Goal: Check status: Check status

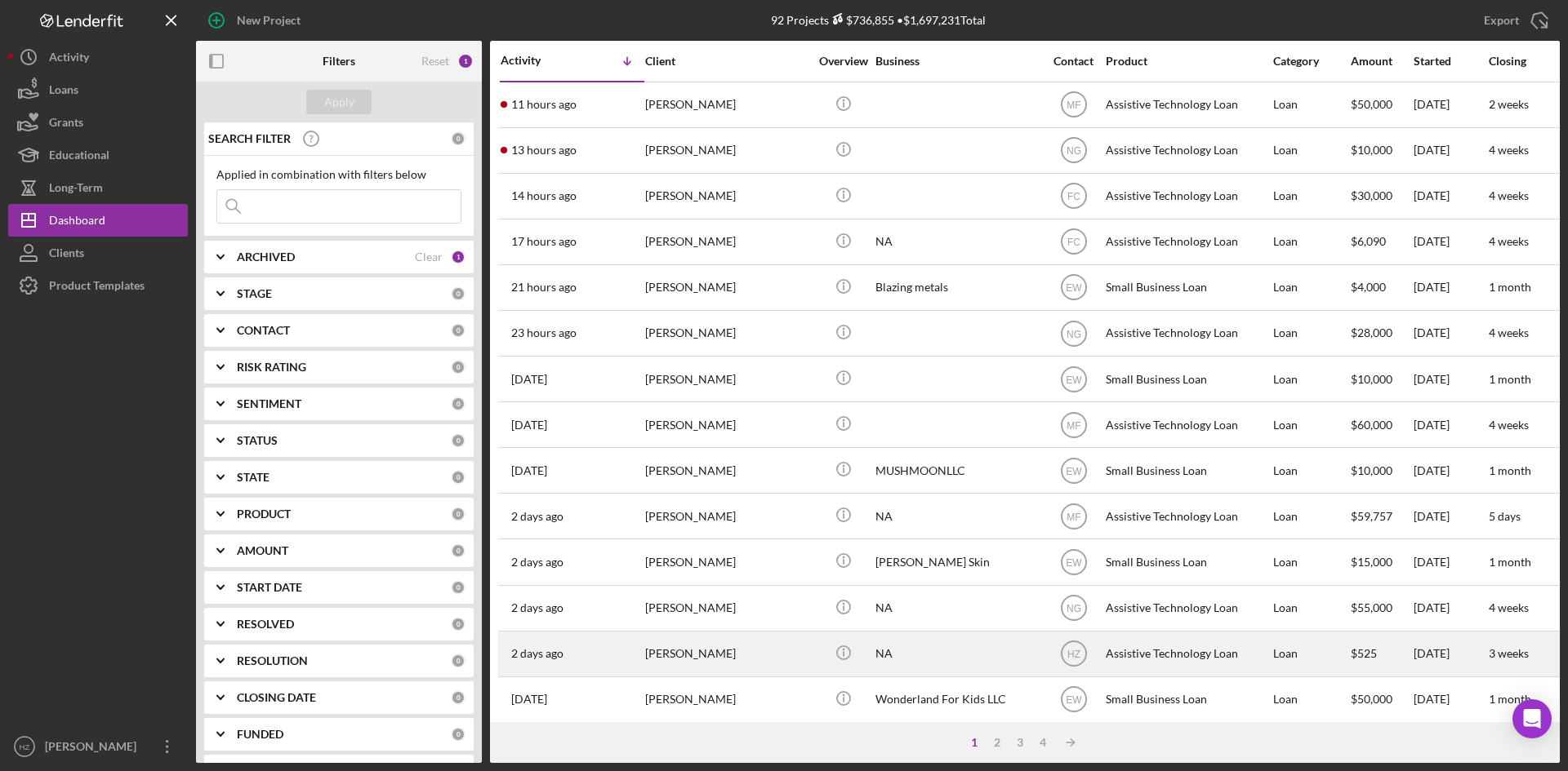
click at [698, 648] on div "[PERSON_NAME]" at bounding box center [726, 653] width 163 height 43
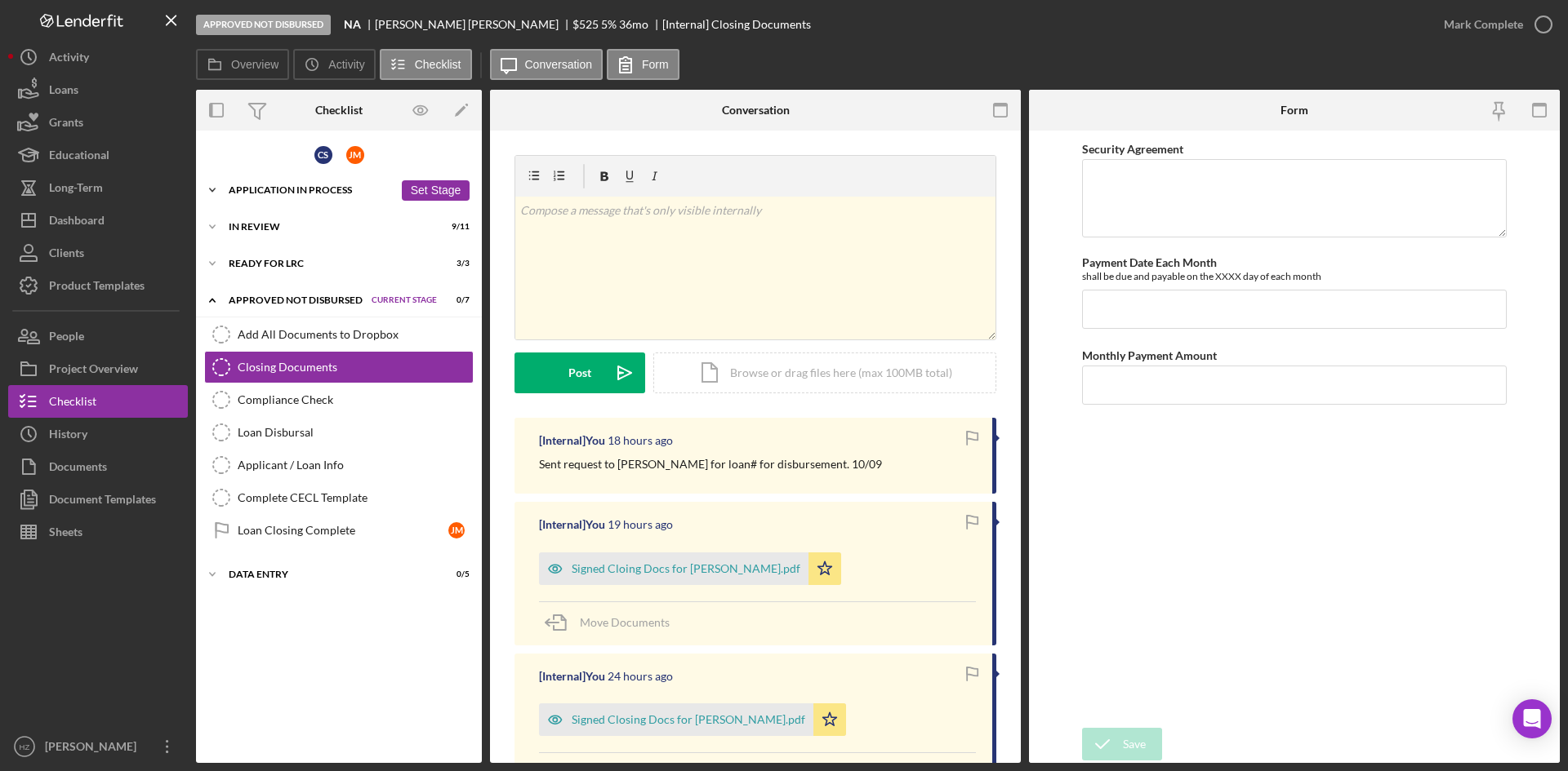
click at [211, 191] on icon "Icon/Expander" at bounding box center [212, 190] width 33 height 33
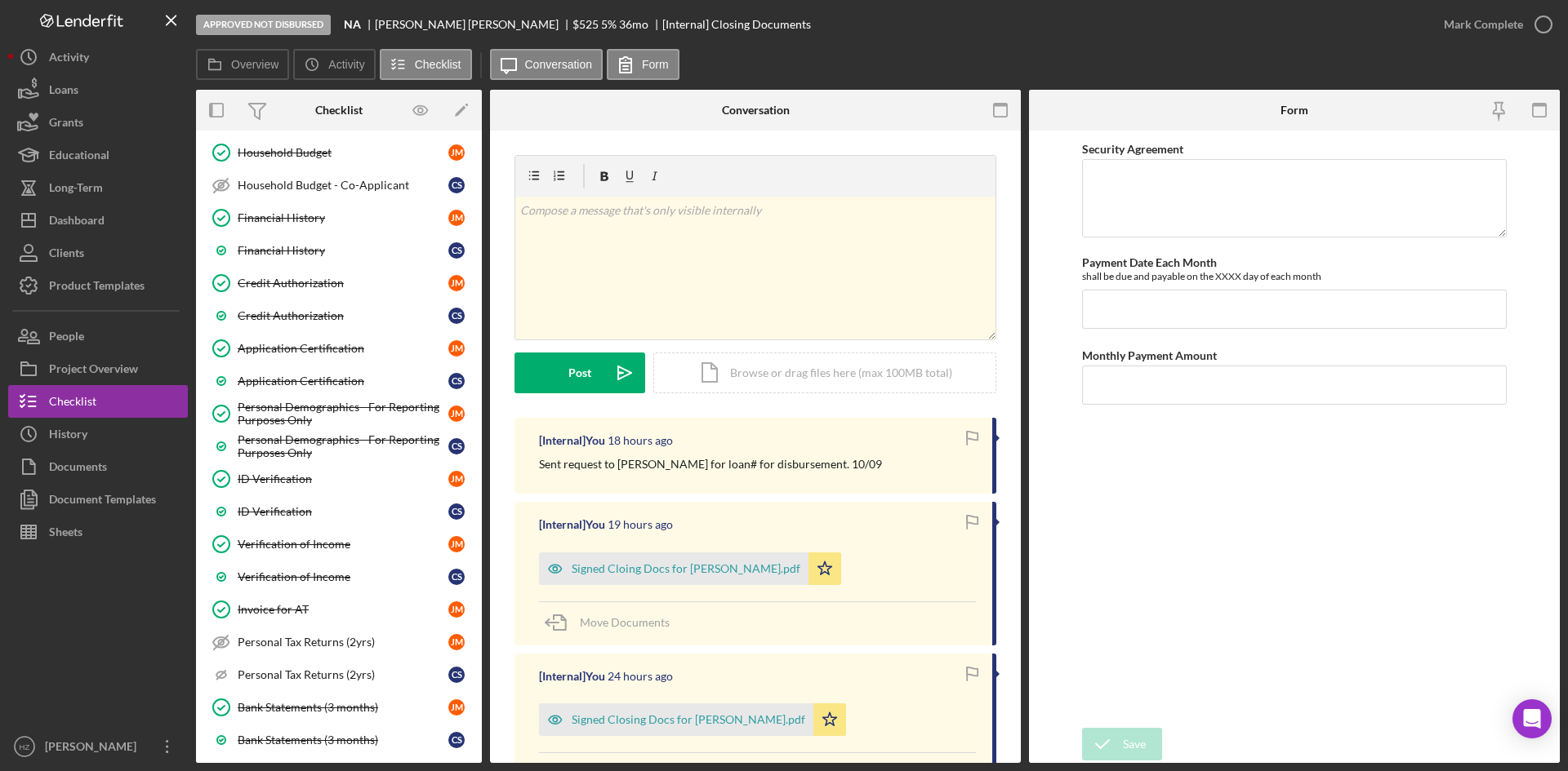
scroll to position [571, 0]
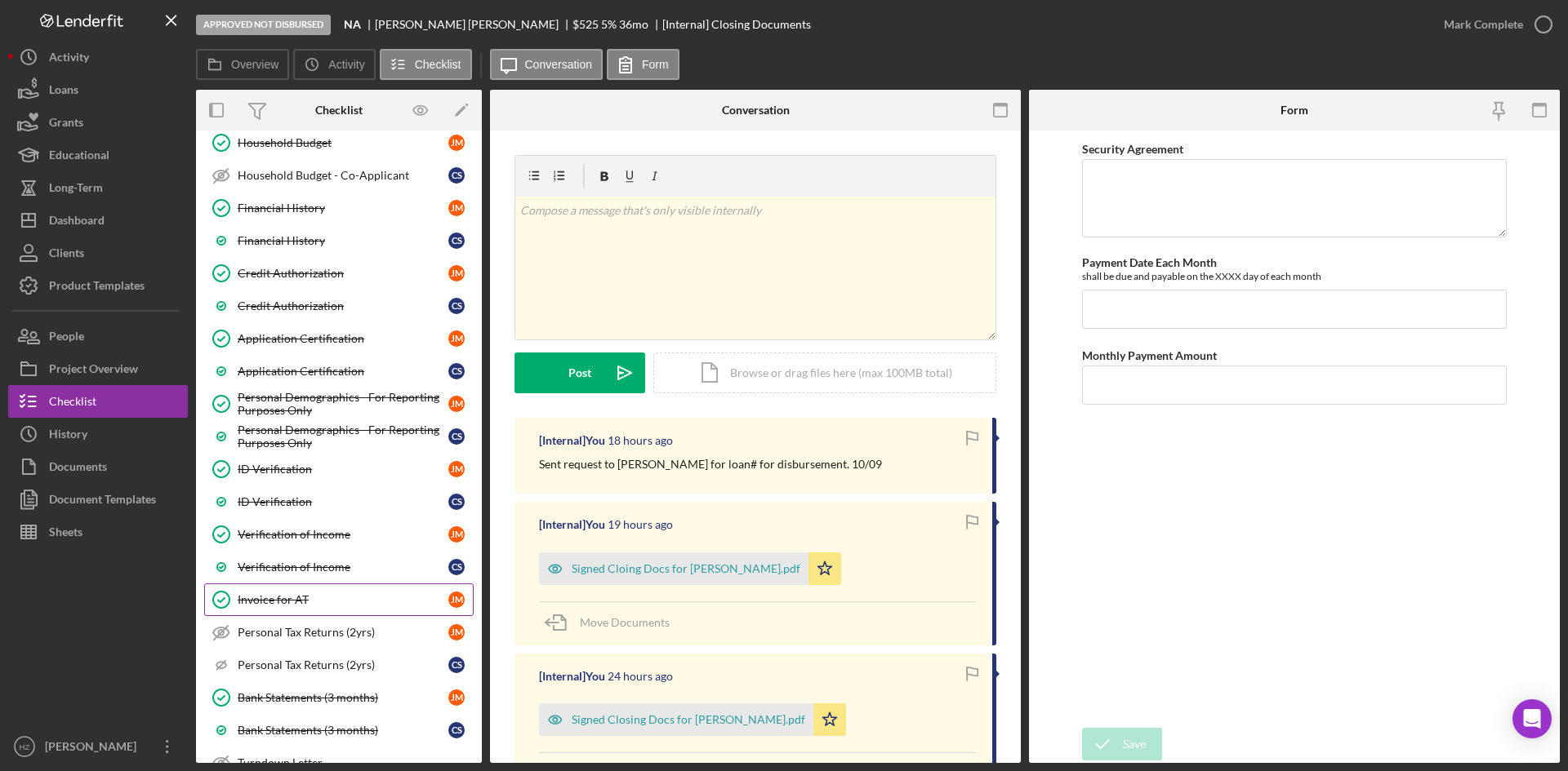
click at [274, 599] on div "Invoice for AT" at bounding box center [343, 599] width 211 height 13
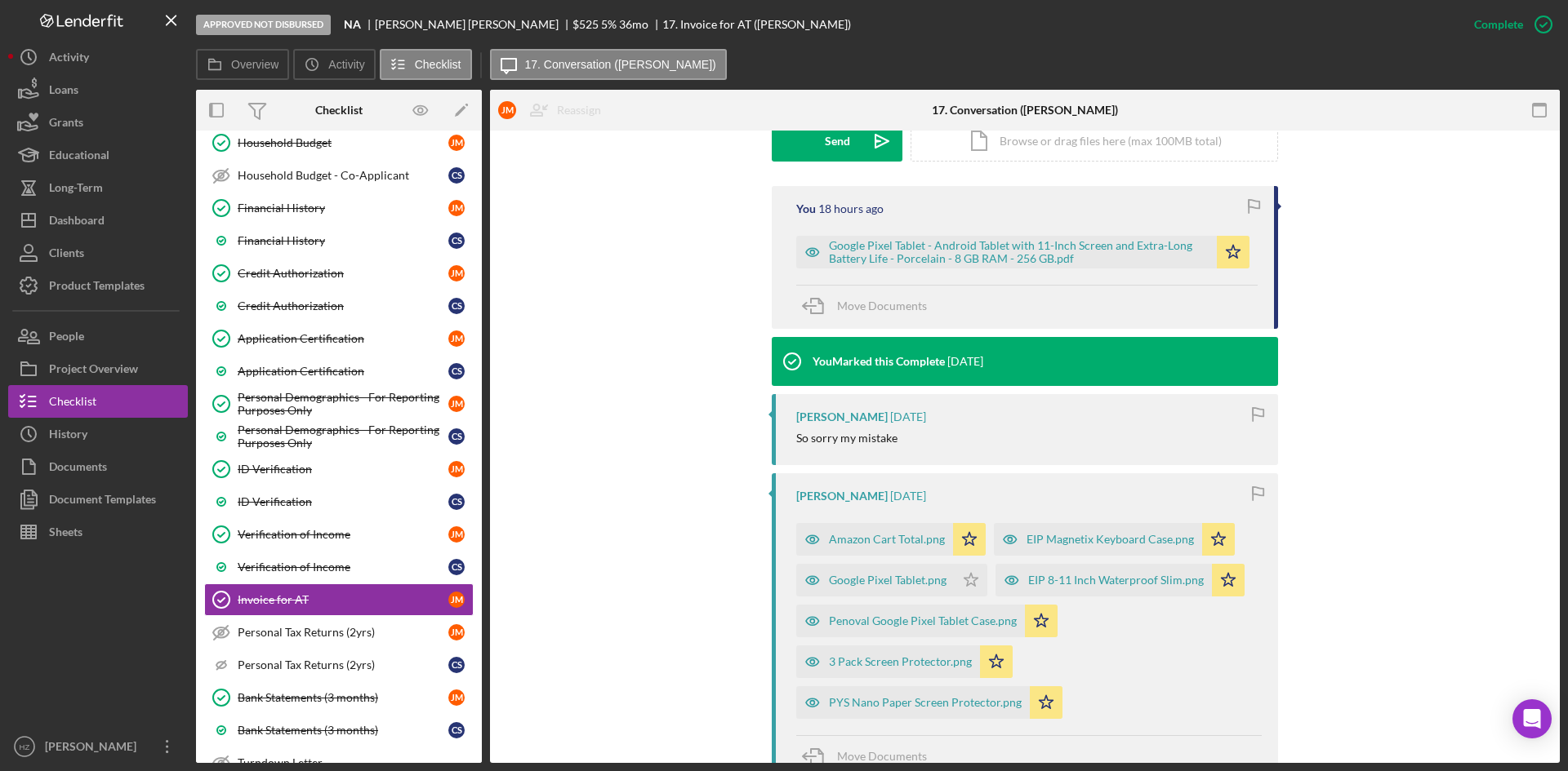
scroll to position [489, 0]
drag, startPoint x: 896, startPoint y: 254, endPoint x: 2322, endPoint y: 437, distance: 1437.7
click at [1567, 437] on html "Approved Not Disbursed NA [PERSON_NAME] $525 5 % 36 mo 17. Invoice for AT ([PER…" at bounding box center [784, 386] width 1568 height 771
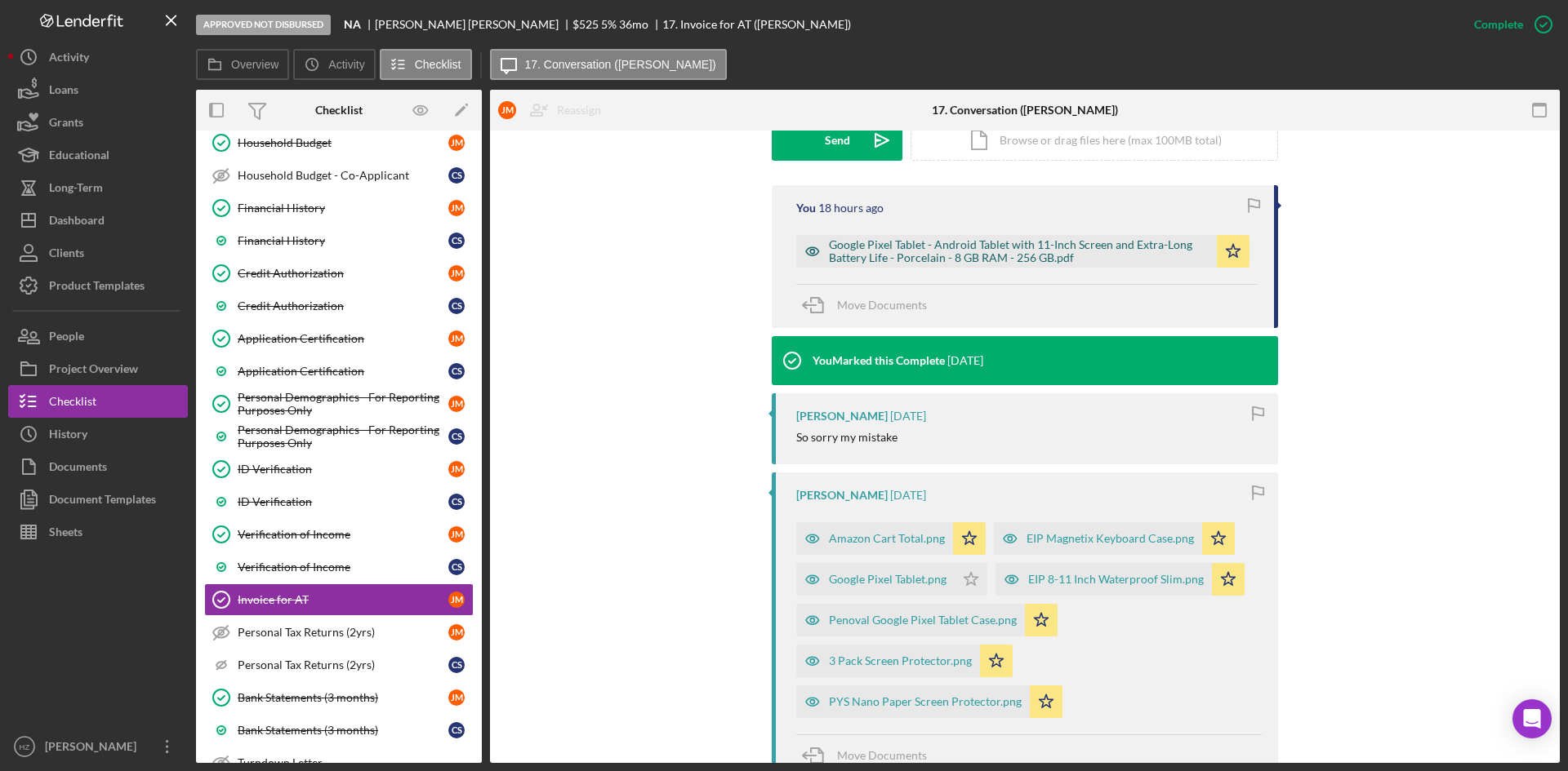
click at [990, 254] on div "Google Pixel Tablet - Android Tablet with 11-Inch Screen and Extra-Long Battery…" at bounding box center [1018, 251] width 380 height 26
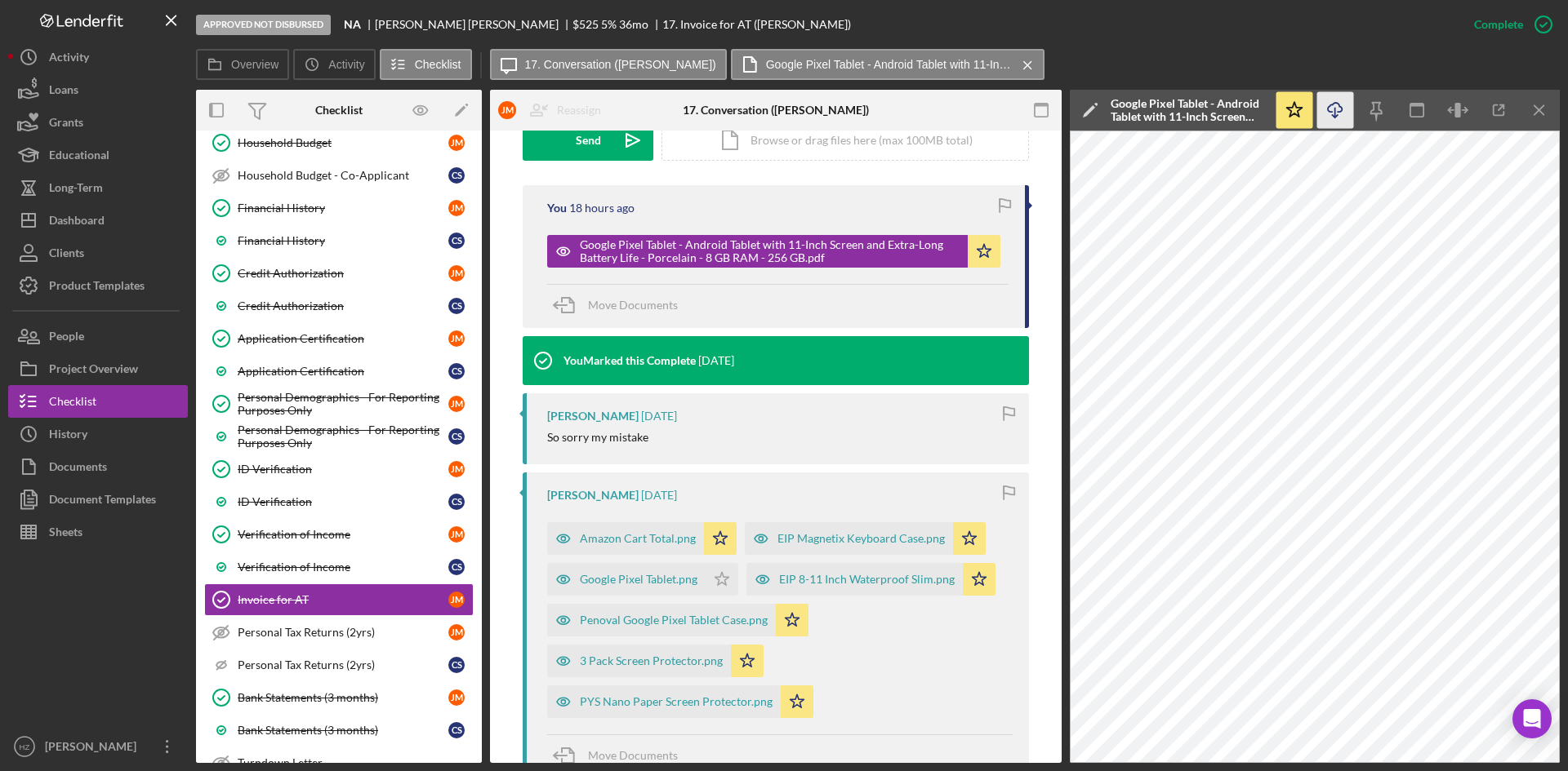
click at [1340, 109] on icon "Icon/Download" at bounding box center [1335, 110] width 36 height 36
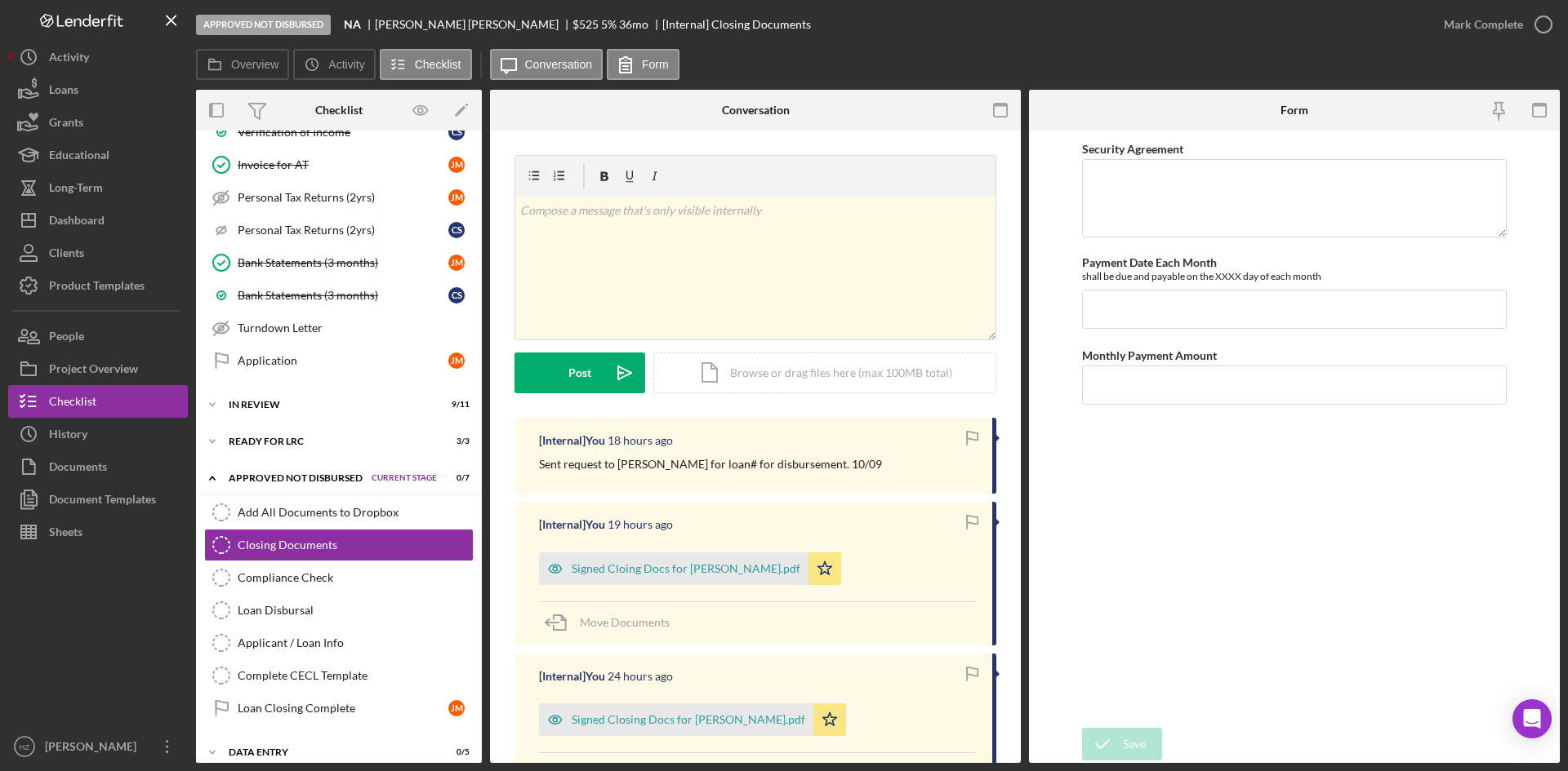
scroll to position [1021, 0]
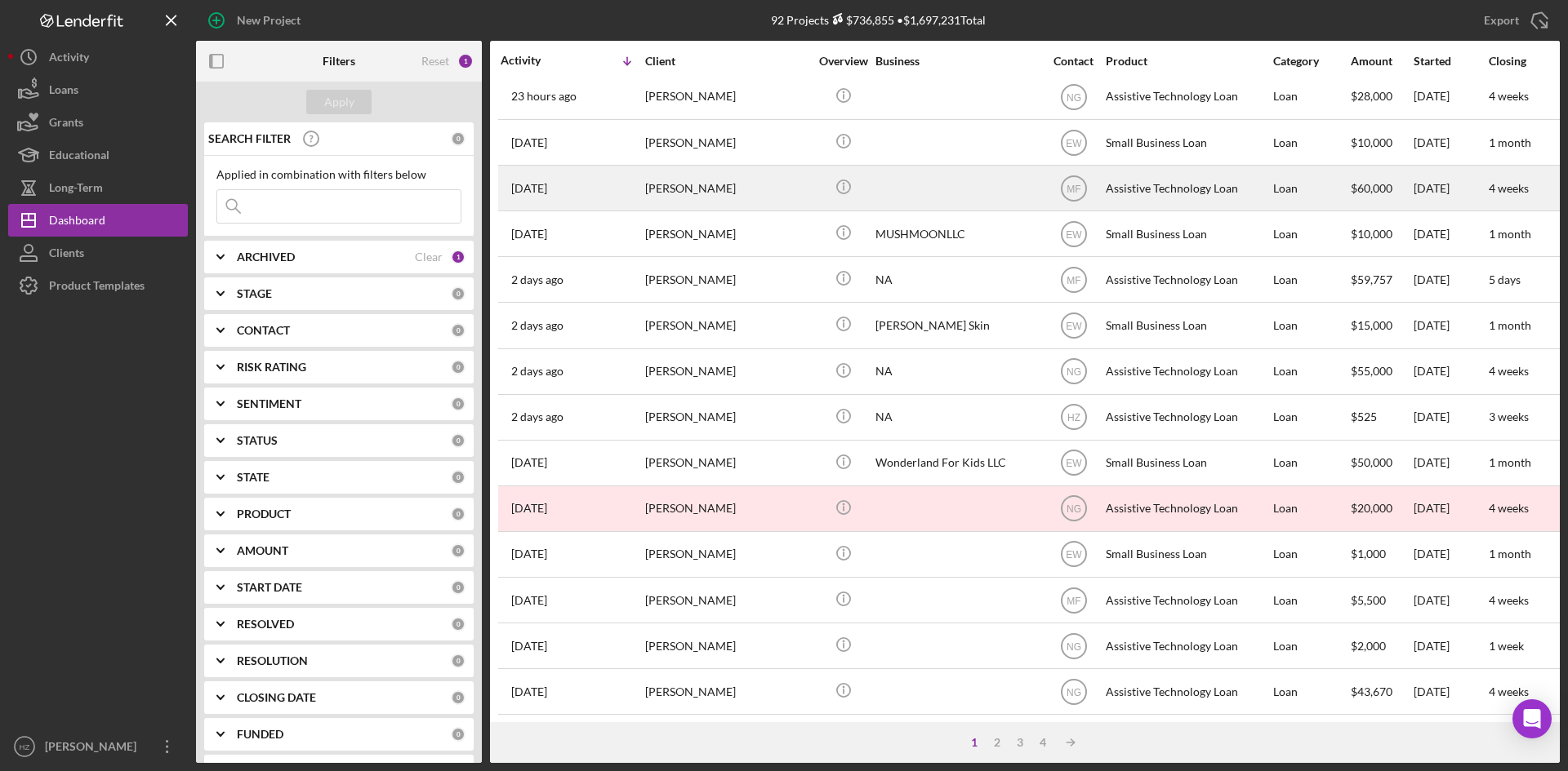
scroll to position [245, 0]
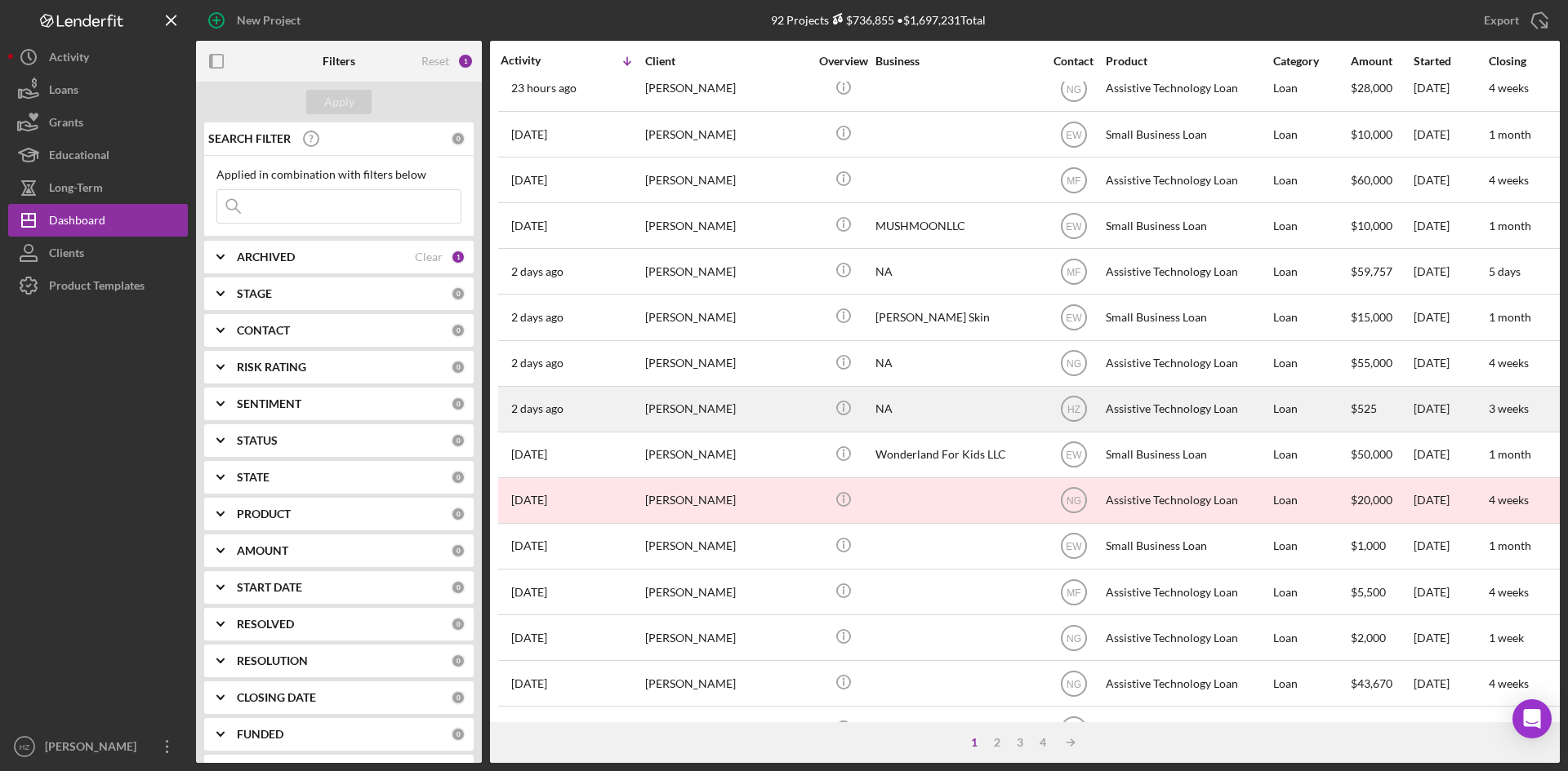
click at [687, 403] on div "[PERSON_NAME]" at bounding box center [726, 409] width 163 height 43
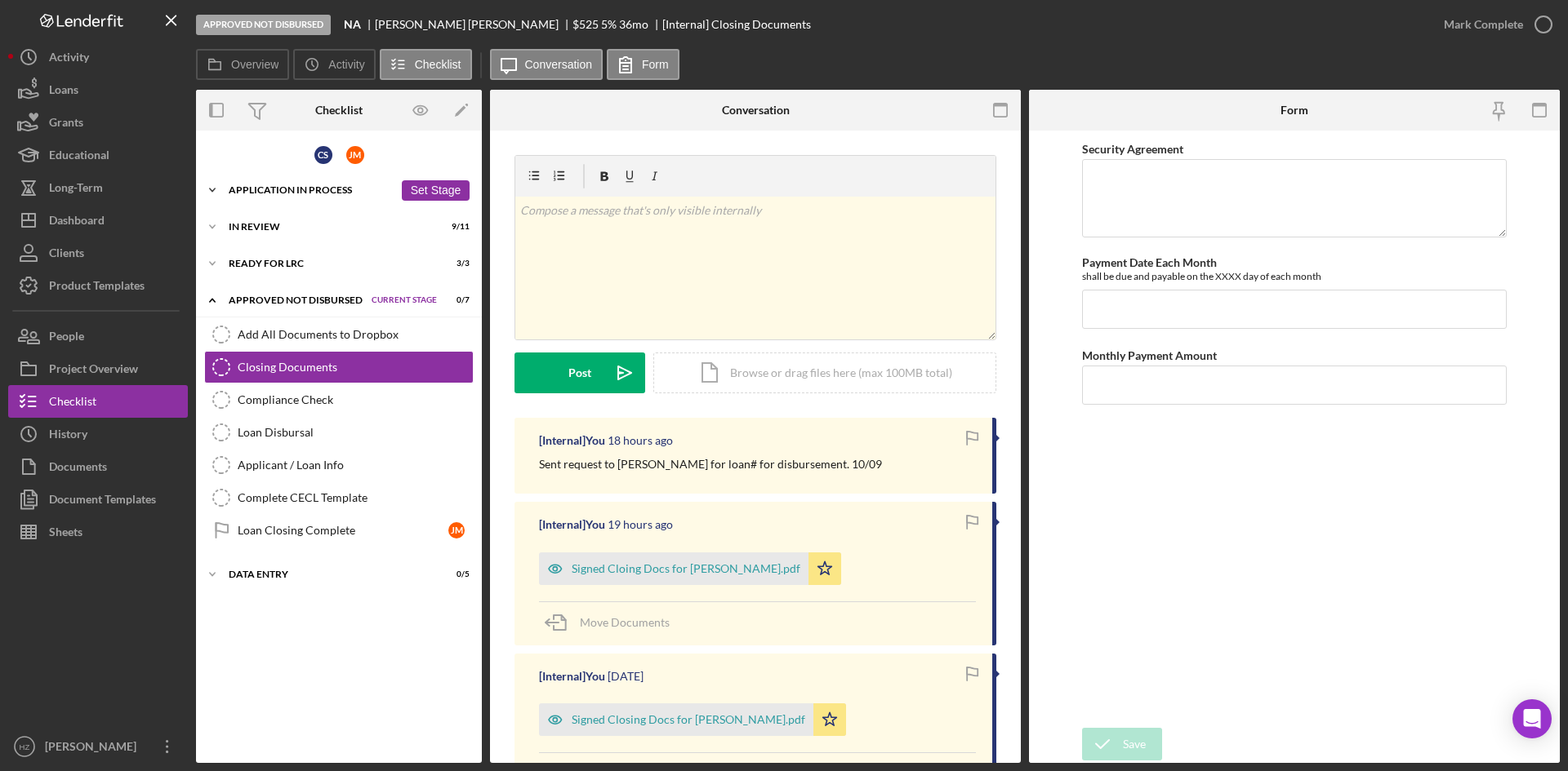
click at [210, 185] on icon "Icon/Expander" at bounding box center [212, 190] width 33 height 33
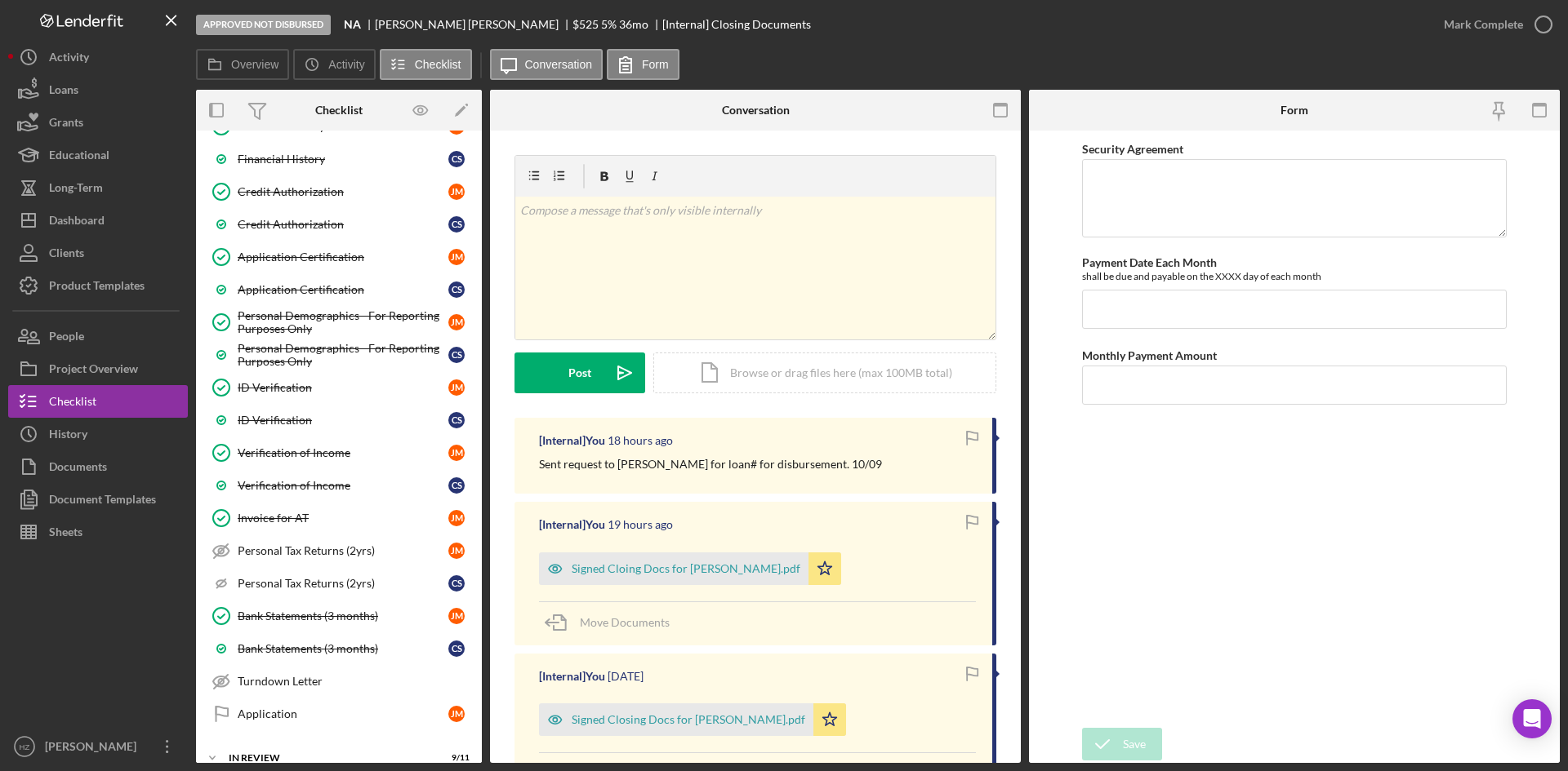
scroll to position [735, 0]
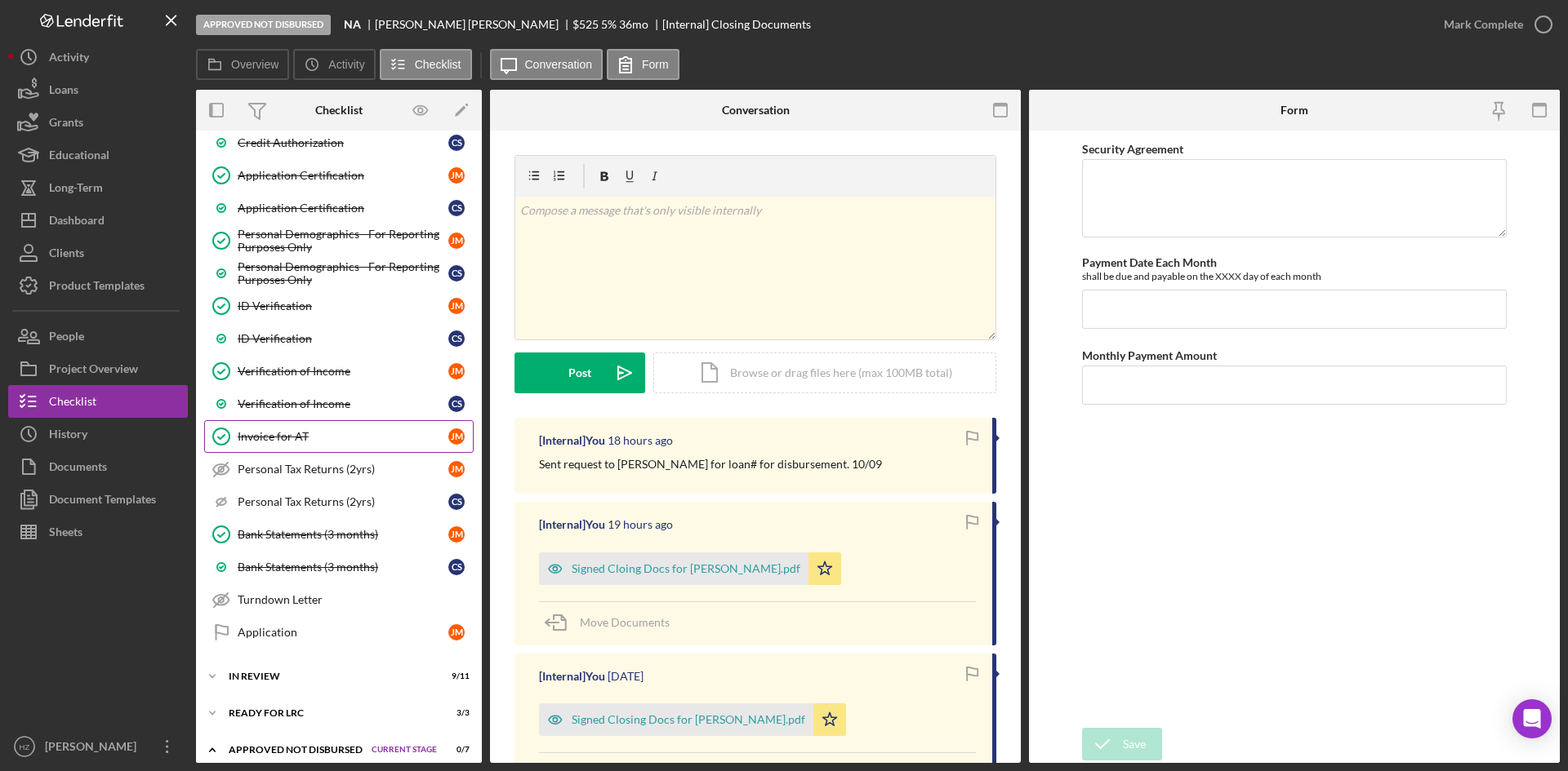
click at [286, 445] on link "Invoice for AT Invoice for AT [PERSON_NAME]" at bounding box center [338, 436] width 270 height 33
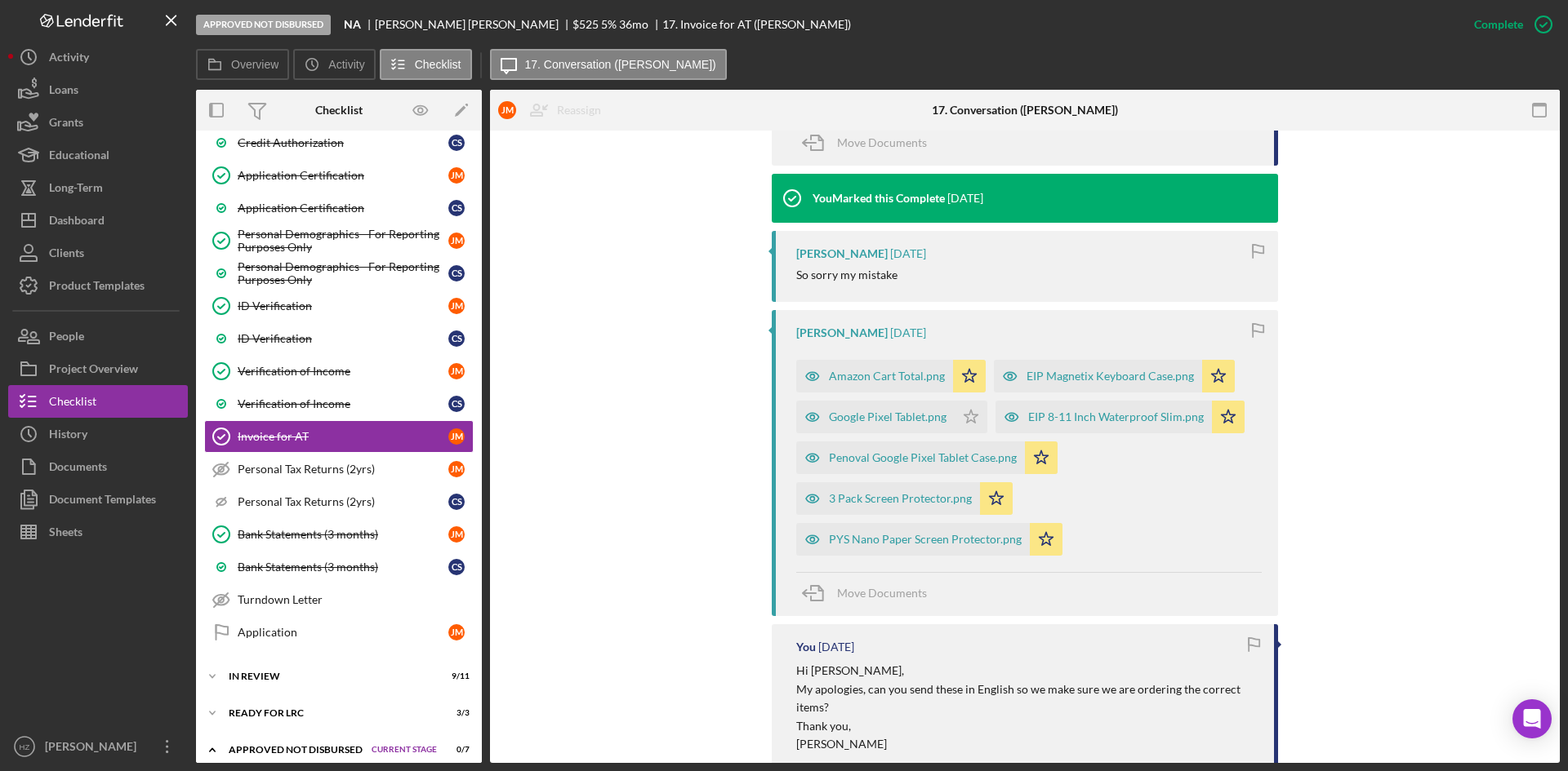
scroll to position [653, 0]
click at [973, 380] on icon "Icon/Star" at bounding box center [969, 375] width 33 height 33
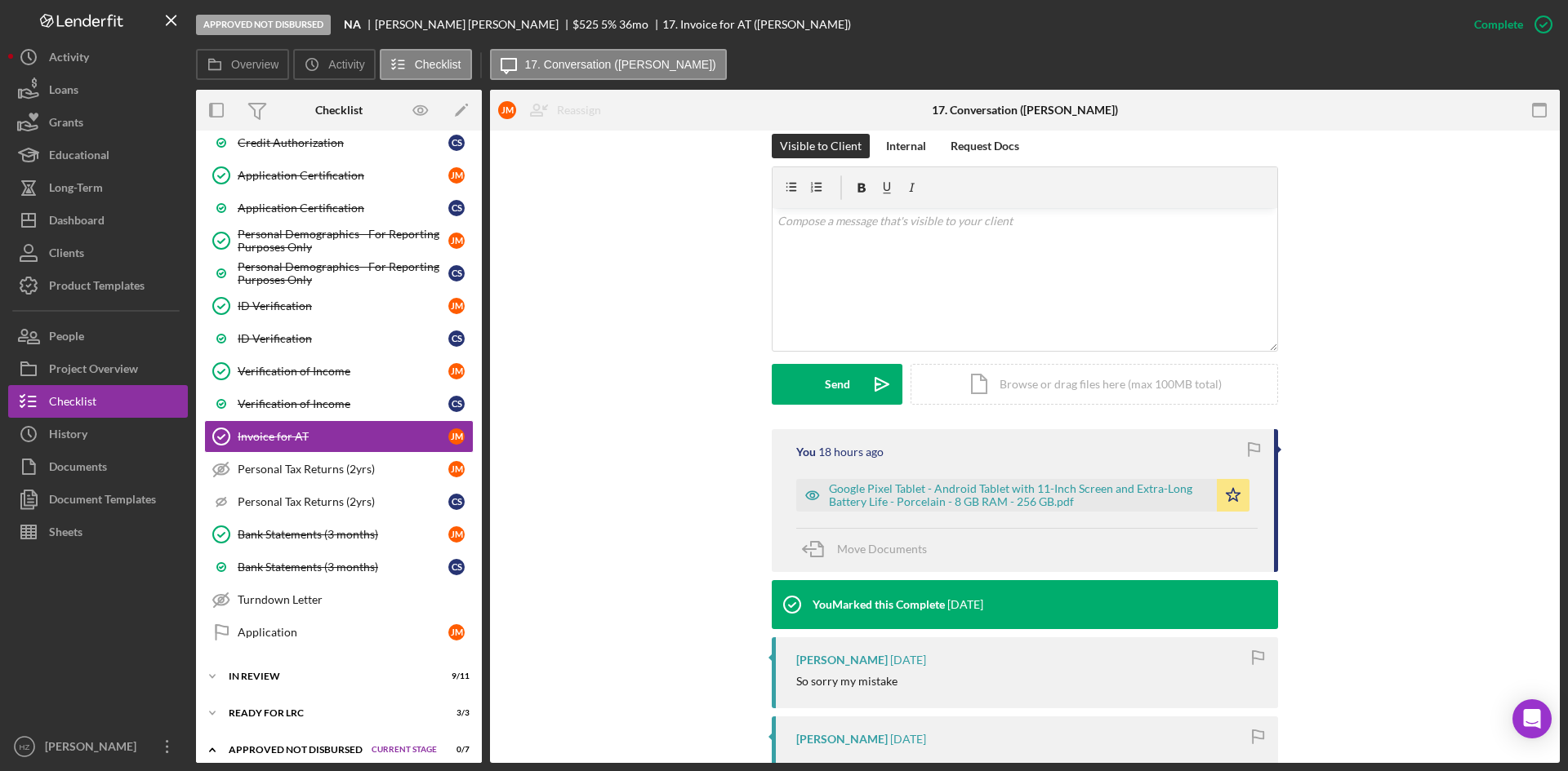
scroll to position [245, 0]
